Goal: Task Accomplishment & Management: Manage account settings

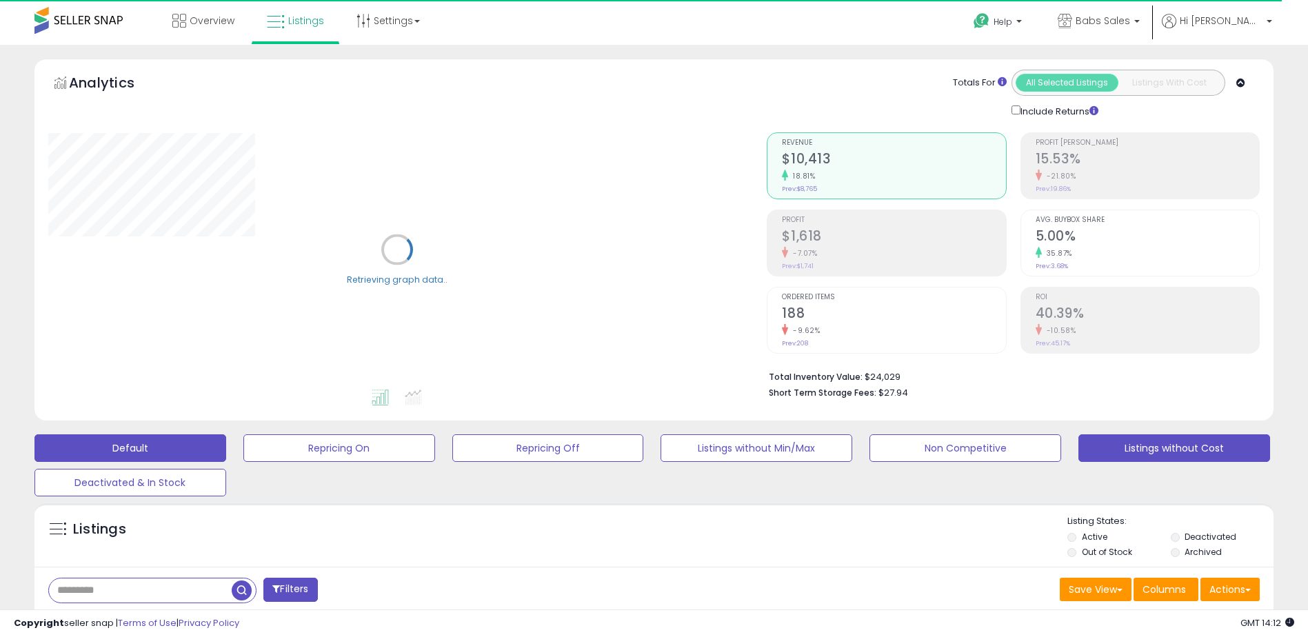
click at [435, 455] on button "Listings without Cost" at bounding box center [339, 449] width 192 height 28
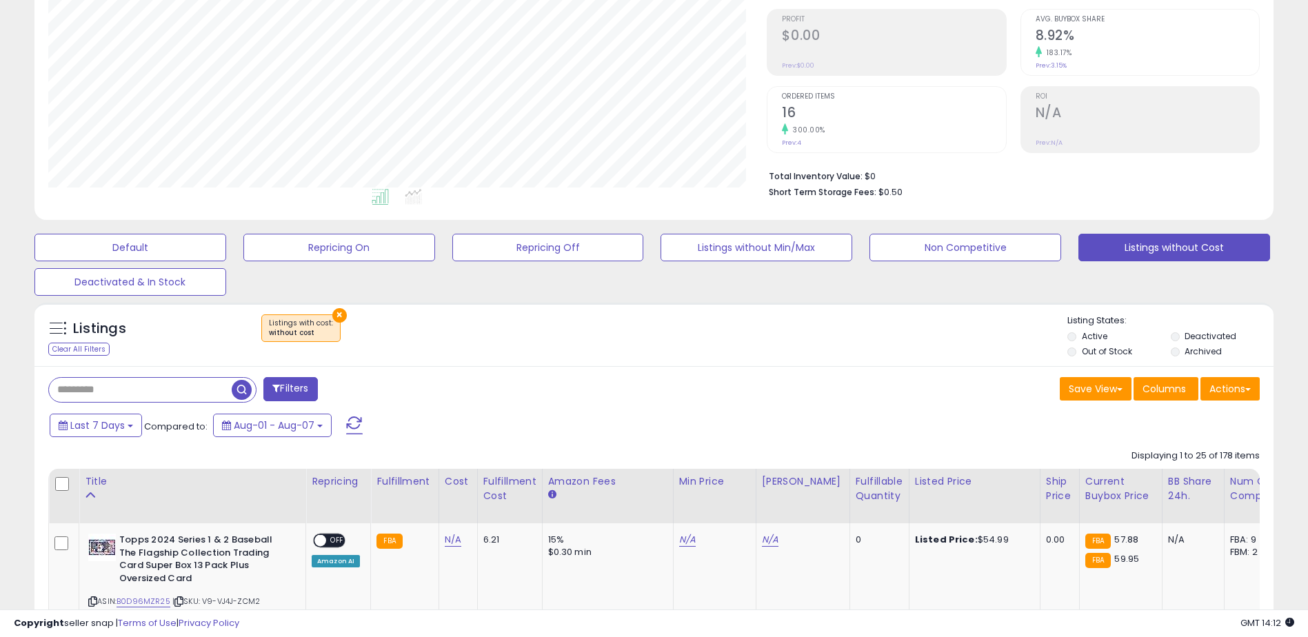
scroll to position [276, 0]
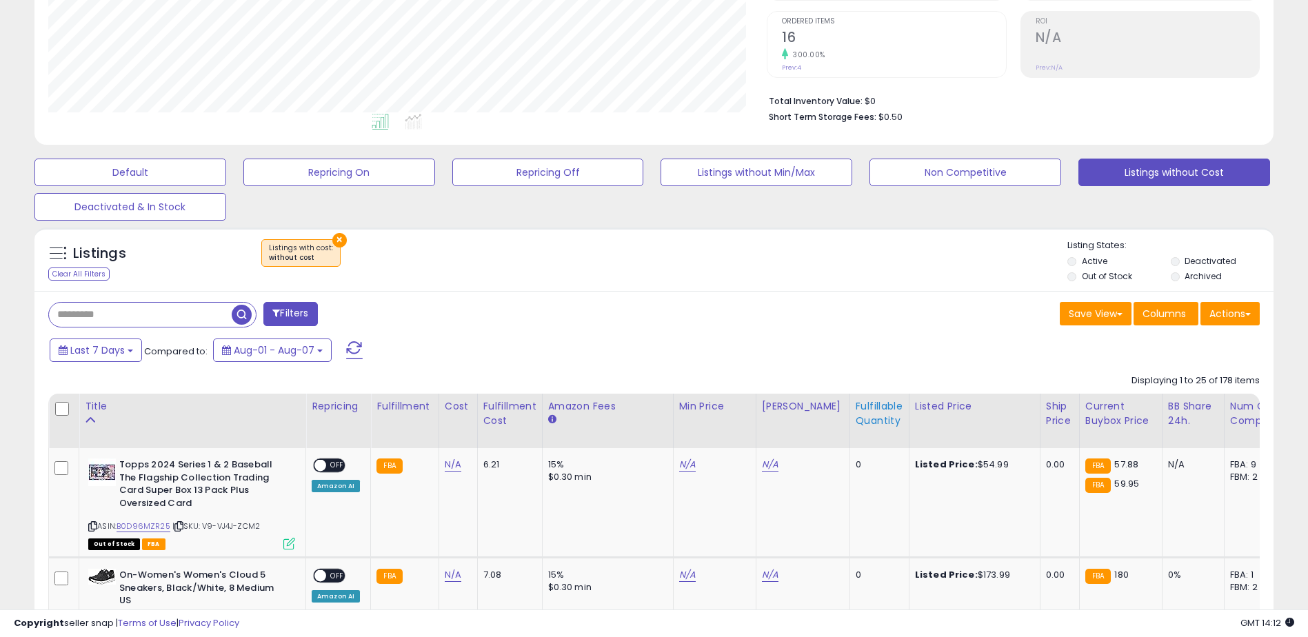
click at [866, 411] on div "Fulfillable Quantity" at bounding box center [880, 413] width 48 height 29
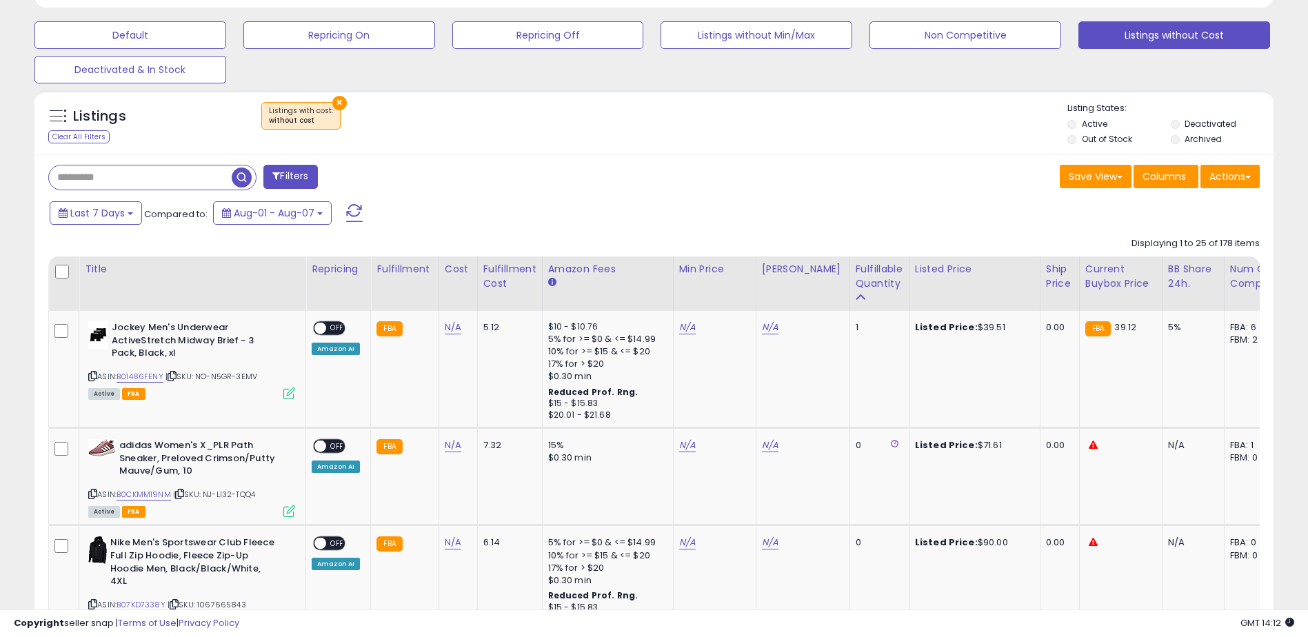
scroll to position [414, 0]
drag, startPoint x: 163, startPoint y: 373, endPoint x: 117, endPoint y: 374, distance: 46.2
click at [117, 374] on div "ASIN: B01486FENY | SKU: NO-N5GR-3EMV Active FBA" at bounding box center [191, 359] width 207 height 77
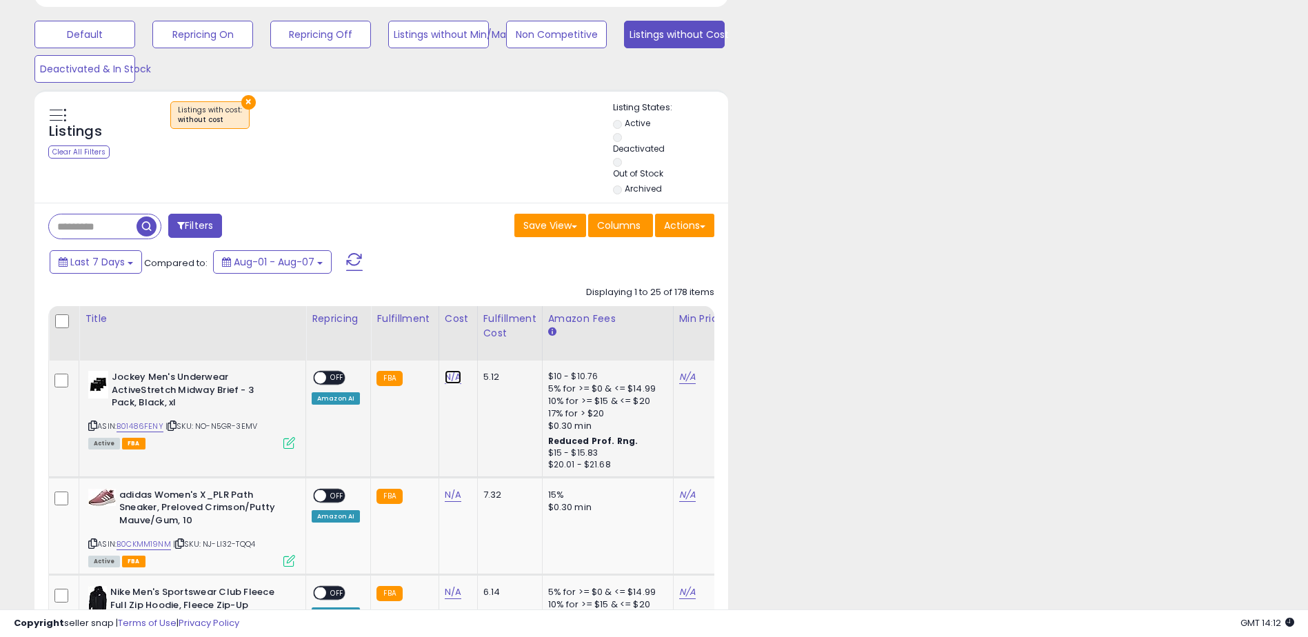
click at [452, 377] on link "N/A" at bounding box center [453, 377] width 17 height 14
click at [399, 341] on input "number" at bounding box center [411, 343] width 123 height 23
type input "*****"
click at [501, 339] on button "submit" at bounding box center [488, 342] width 23 height 21
click at [687, 373] on link "29.96" at bounding box center [691, 377] width 25 height 14
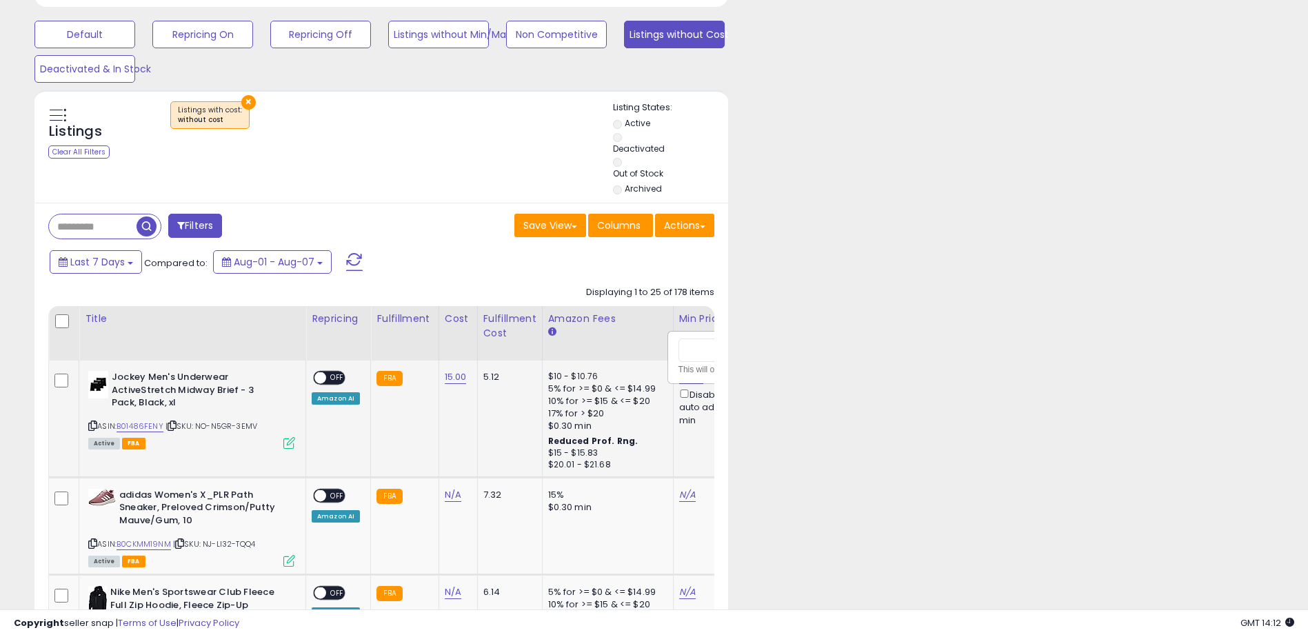
scroll to position [0, 108]
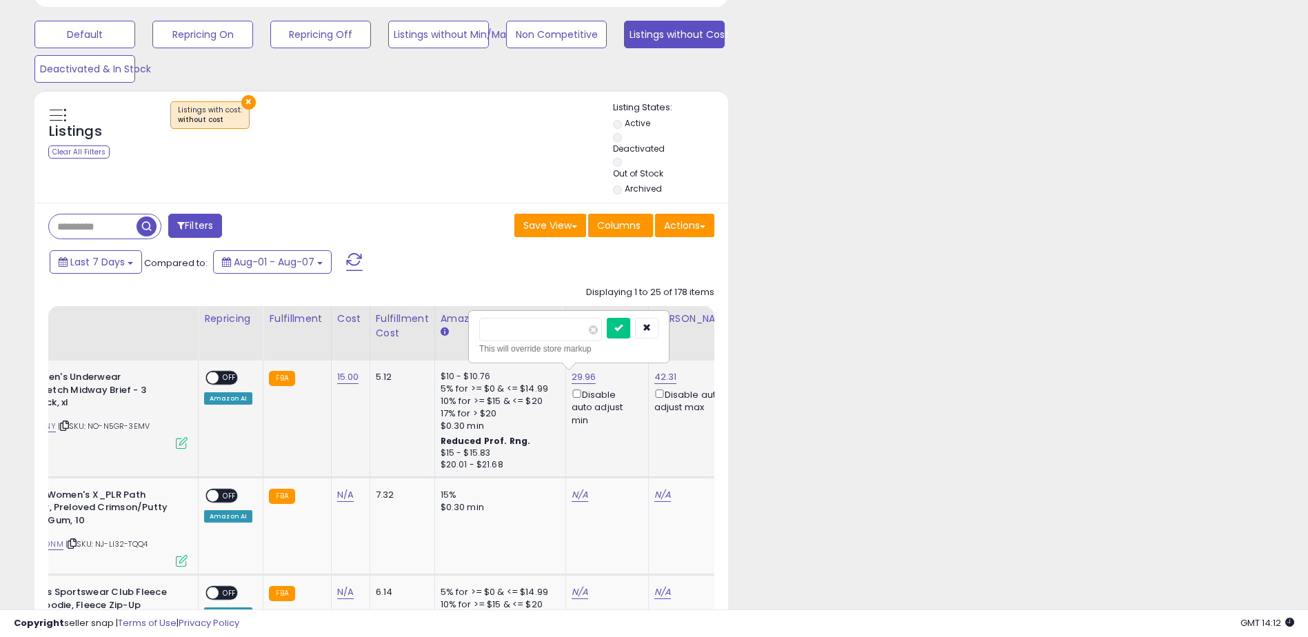
type input "*"
type input "*****"
click at [623, 327] on icon "submit" at bounding box center [619, 327] width 8 height 8
click at [210, 373] on span at bounding box center [213, 378] width 12 height 12
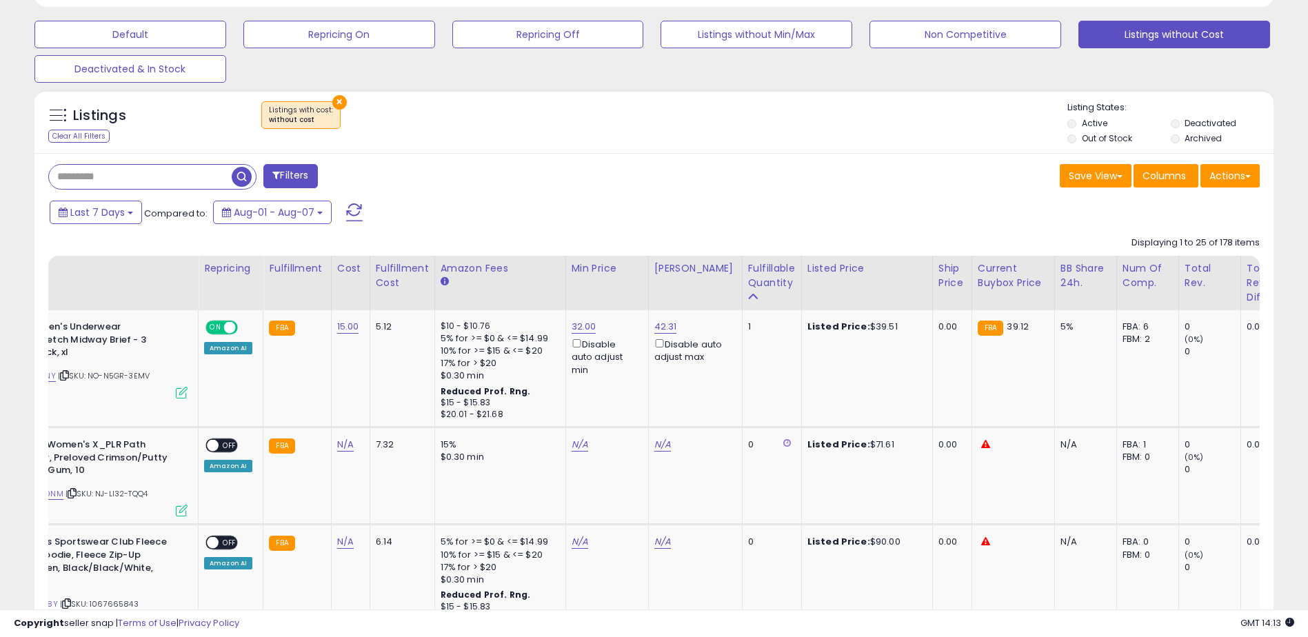
scroll to position [0, 0]
